Goal: Task Accomplishment & Management: Complete application form

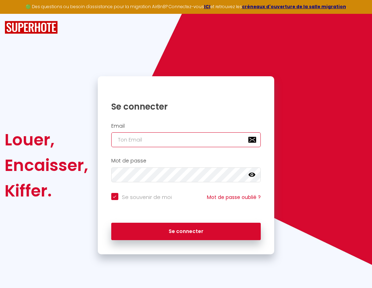
type input "l"
checkbox input "true"
type input "le"
checkbox input "true"
type input "les"
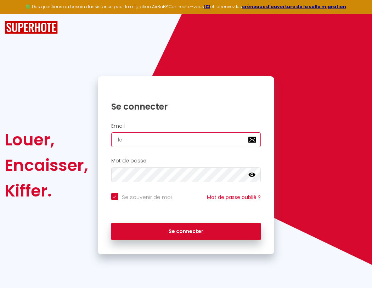
checkbox input "true"
type input "lesp"
checkbox input "true"
type input "lespa"
checkbox input "true"
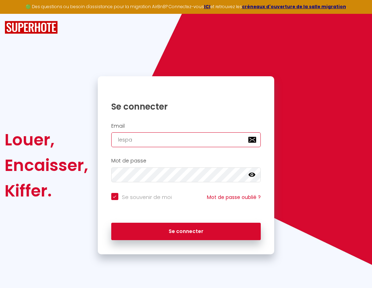
type input "lespac"
checkbox input "true"
type input "lespace"
checkbox input "true"
type input "lespaced"
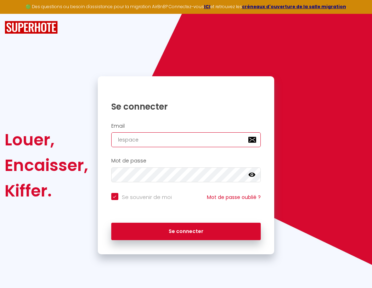
checkbox input "true"
type input "l"
checkbox input "true"
type input "lespacede"
checkbox input "true"
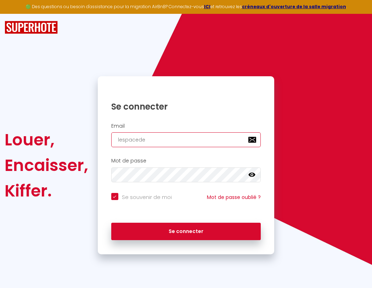
type input "le"
checkbox input "true"
type input "lespacedet"
checkbox input "true"
type input "les"
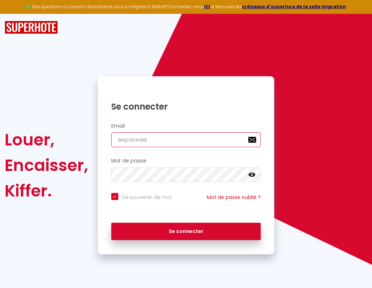
checkbox input "true"
type input "lespacedete"
checkbox input "true"
type input "lesp"
checkbox input "true"
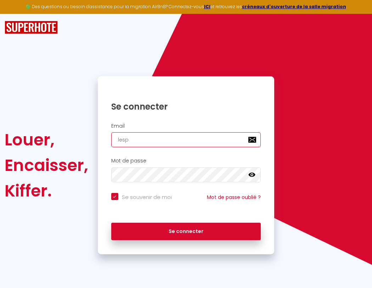
type input "lespacedeten"
checkbox input "true"
type input "lespa"
checkbox input "true"
type input "lespacedetent"
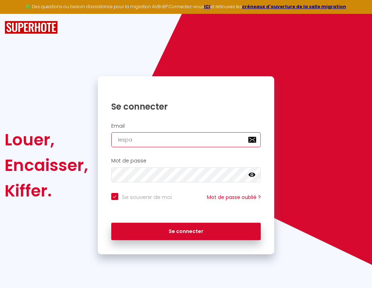
checkbox input "true"
type input "lespac"
checkbox input "true"
type input "l"
checkbox input "true"
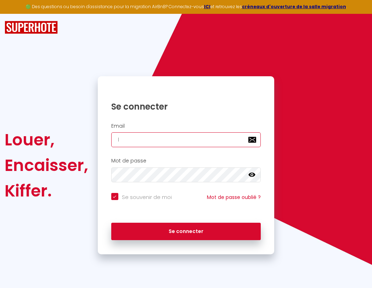
type input "lespace"
checkbox input "true"
type input "lespacedetente@"
checkbox input "true"
type input "lespacedetente@g"
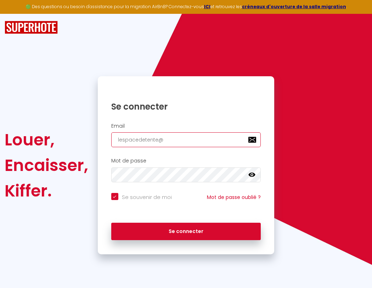
checkbox input "true"
type input "lespacedetente@gm"
checkbox input "true"
type input "lespacedetente@gma"
checkbox input "true"
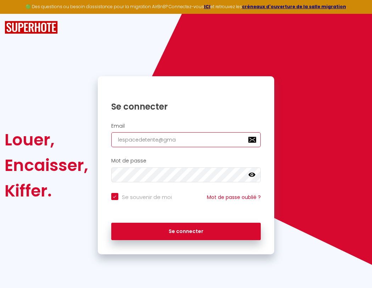
type input "lespacedetente@gmai"
checkbox input "true"
